Goal: Task Accomplishment & Management: Use online tool/utility

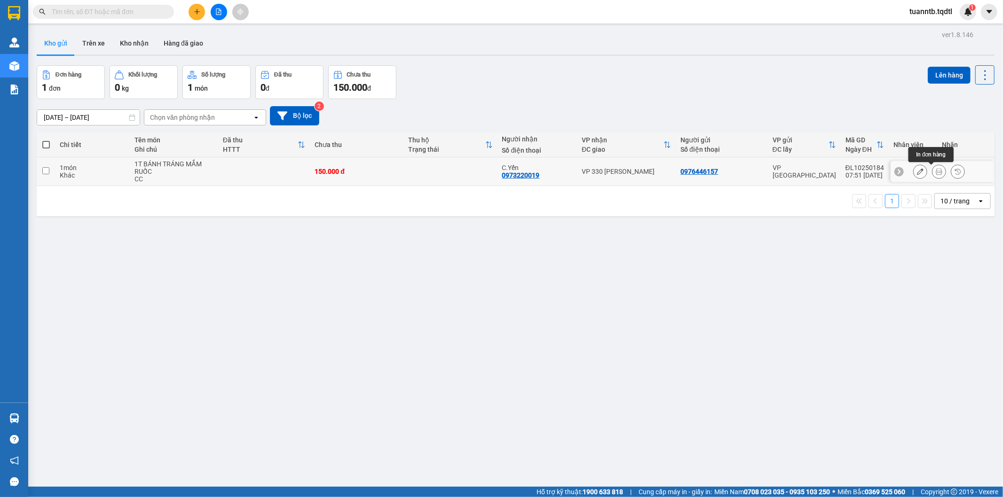
click at [932, 173] on button at bounding box center [938, 172] width 13 height 16
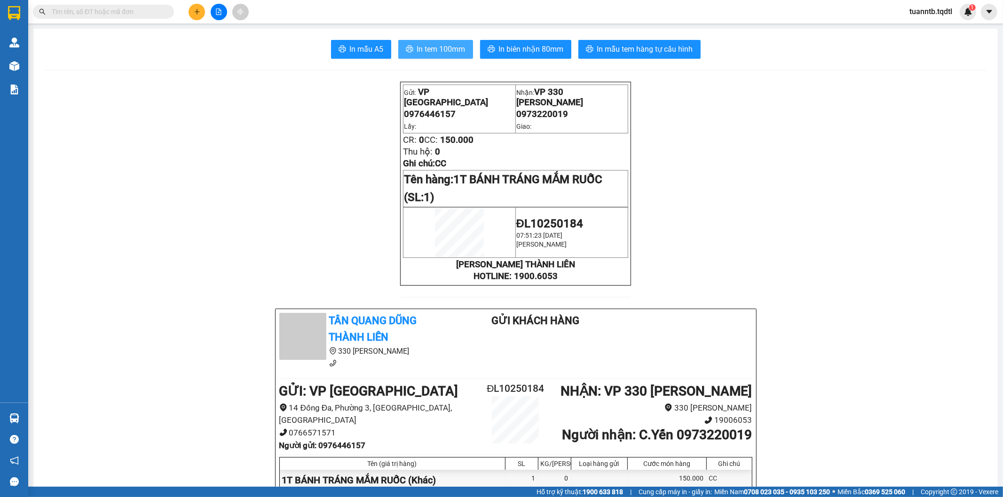
click at [439, 44] on span "In tem 100mm" at bounding box center [441, 49] width 48 height 12
